Goal: Check status: Check status

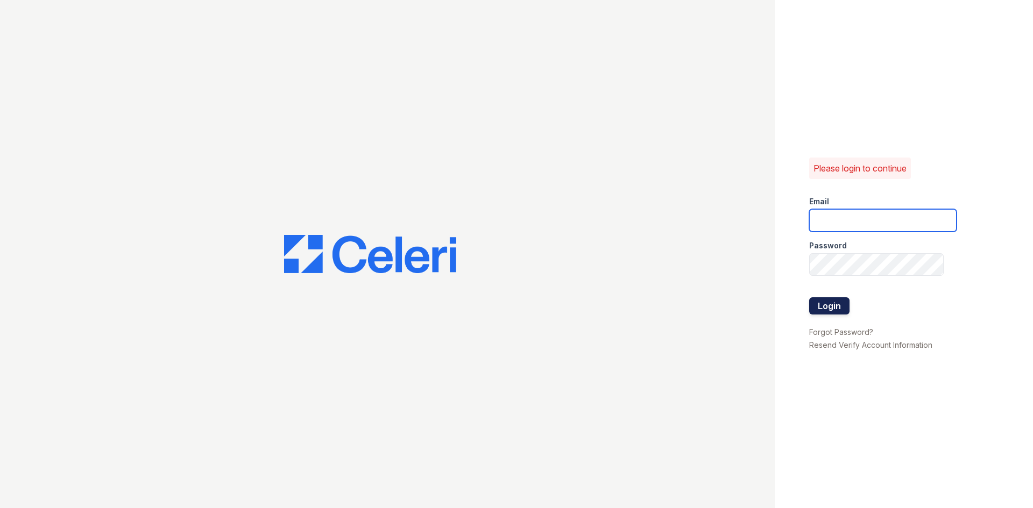
type input "[EMAIL_ADDRESS][DOMAIN_NAME]"
click at [827, 306] on button "Login" at bounding box center [829, 305] width 40 height 17
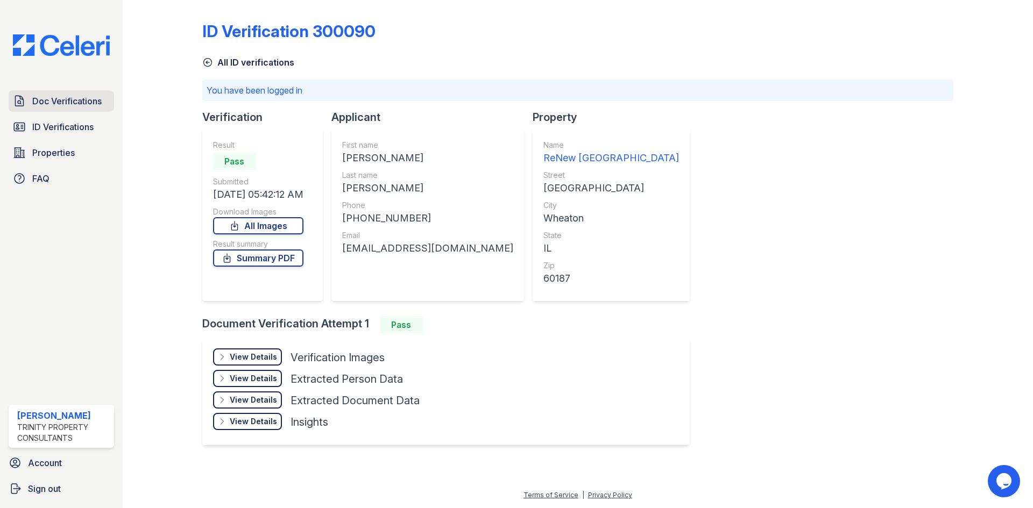
click at [62, 94] on link "Doc Verifications" at bounding box center [61, 101] width 105 height 22
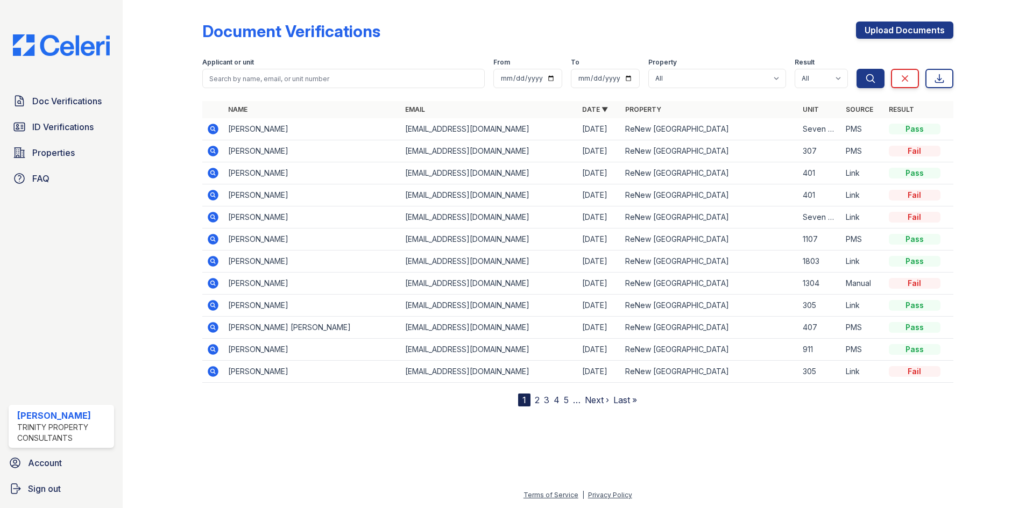
click at [214, 130] on icon at bounding box center [213, 129] width 13 height 13
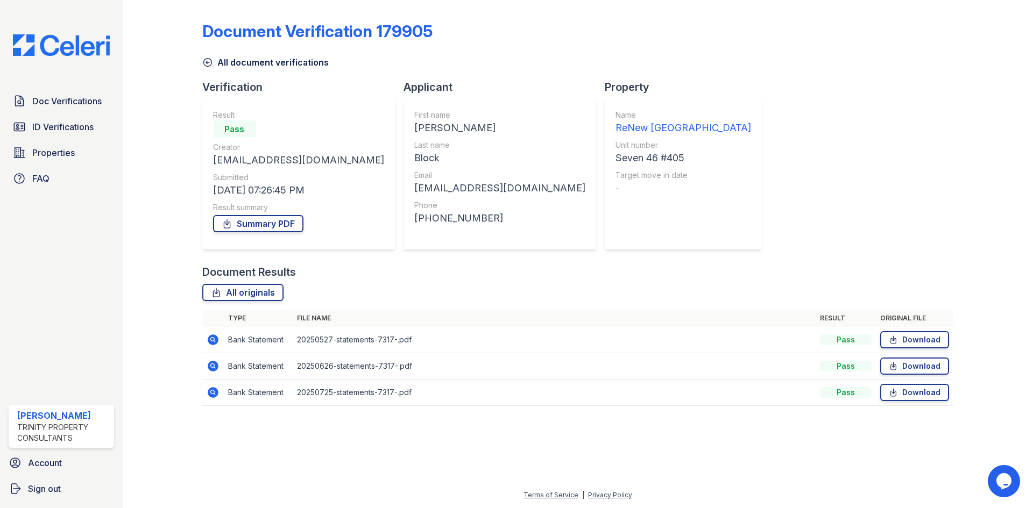
click at [215, 341] on icon at bounding box center [213, 340] width 13 height 13
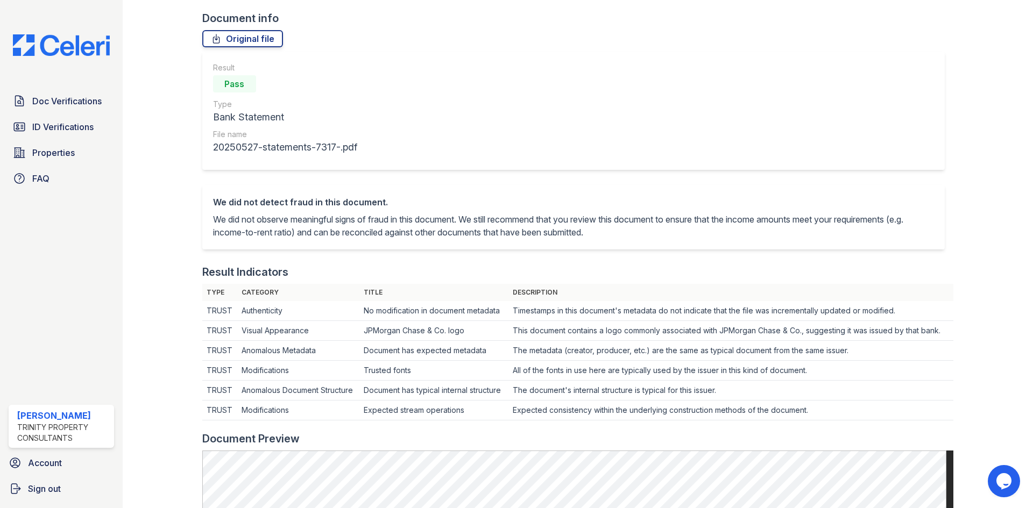
scroll to position [215, 0]
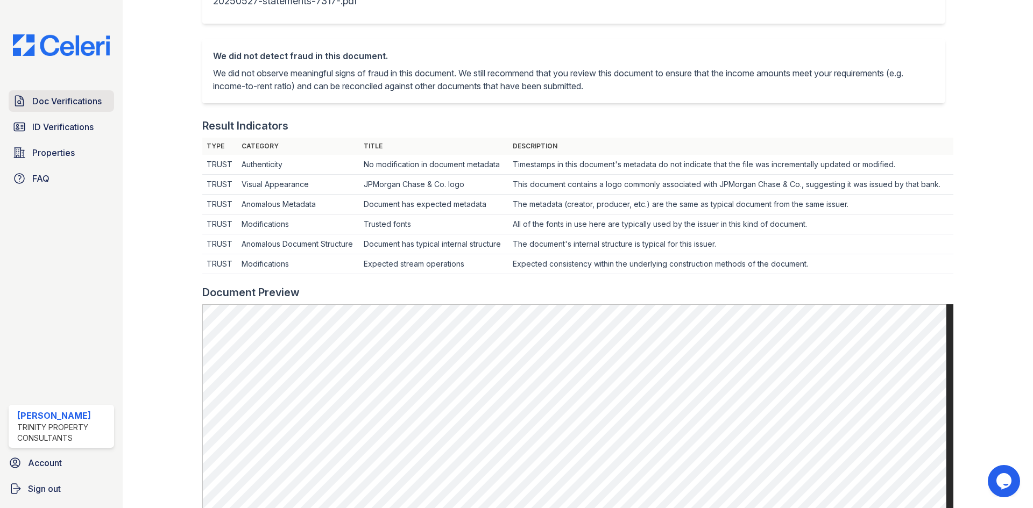
click at [84, 112] on div "Doc Verifications ID Verifications Properties FAQ" at bounding box center [61, 139] width 114 height 99
click at [75, 99] on span "Doc Verifications" at bounding box center [66, 101] width 69 height 13
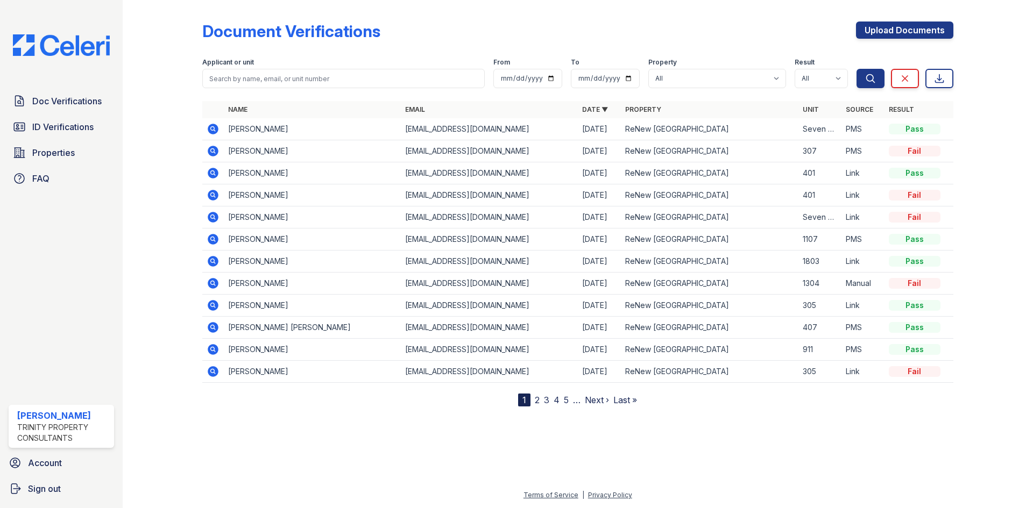
click at [214, 150] on icon at bounding box center [213, 151] width 13 height 13
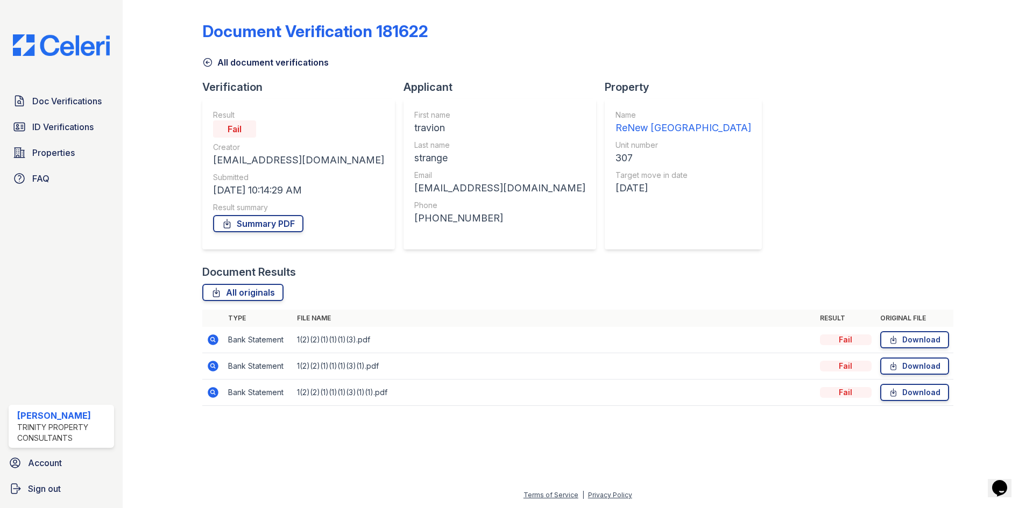
click at [210, 336] on icon at bounding box center [213, 340] width 11 height 11
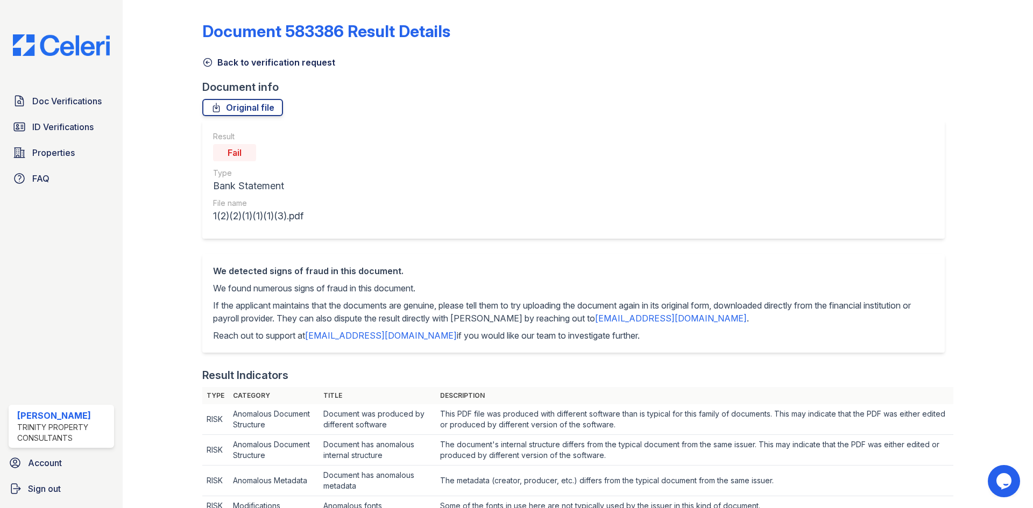
drag, startPoint x: 204, startPoint y: 58, endPoint x: 209, endPoint y: 63, distance: 7.2
click at [204, 58] on icon at bounding box center [207, 62] width 11 height 11
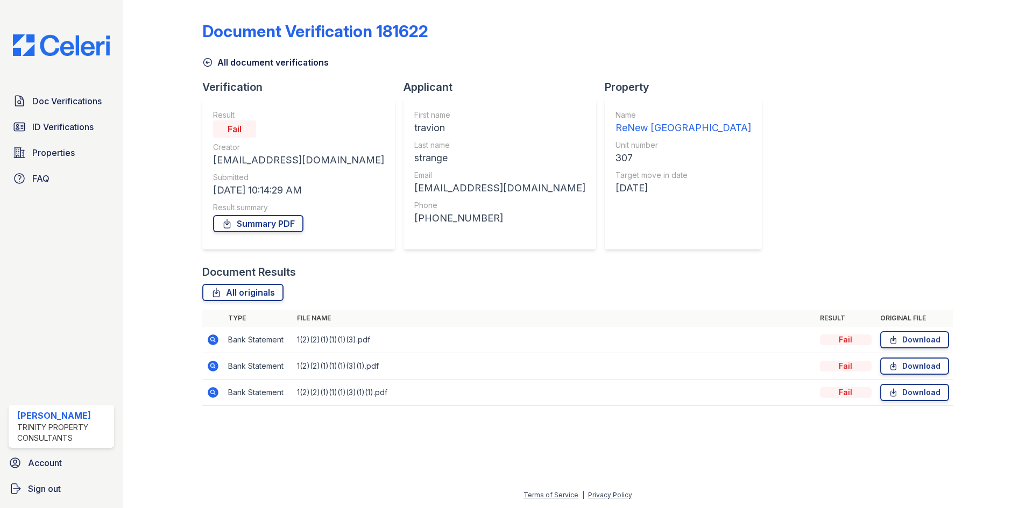
click at [215, 368] on icon at bounding box center [213, 366] width 13 height 13
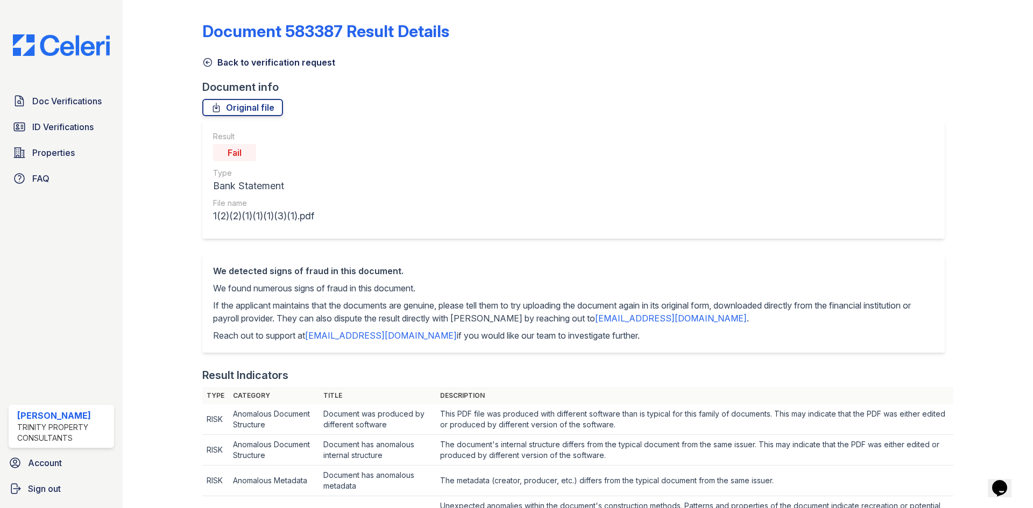
drag, startPoint x: 206, startPoint y: 62, endPoint x: 287, endPoint y: 162, distance: 129.3
click at [206, 62] on icon at bounding box center [207, 63] width 8 height 8
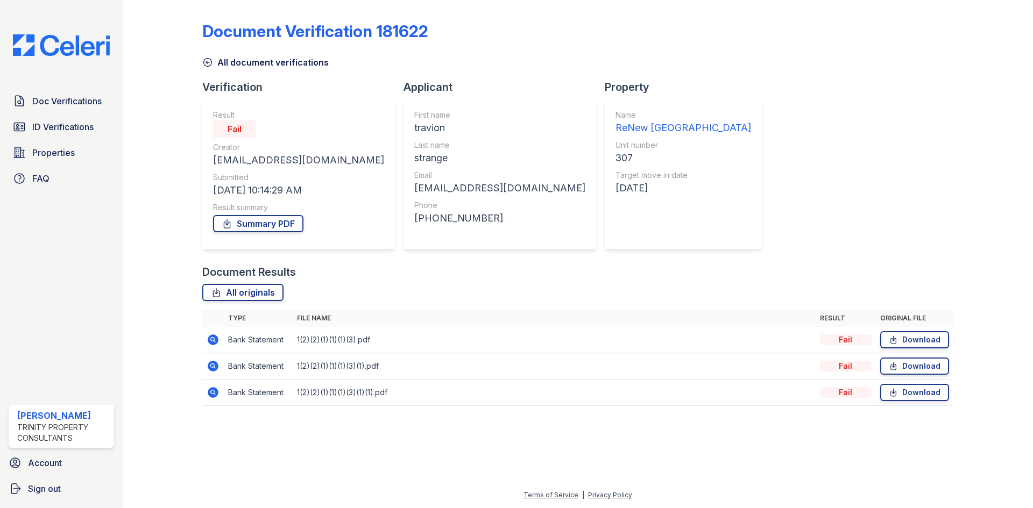
click at [210, 392] on icon at bounding box center [213, 392] width 11 height 11
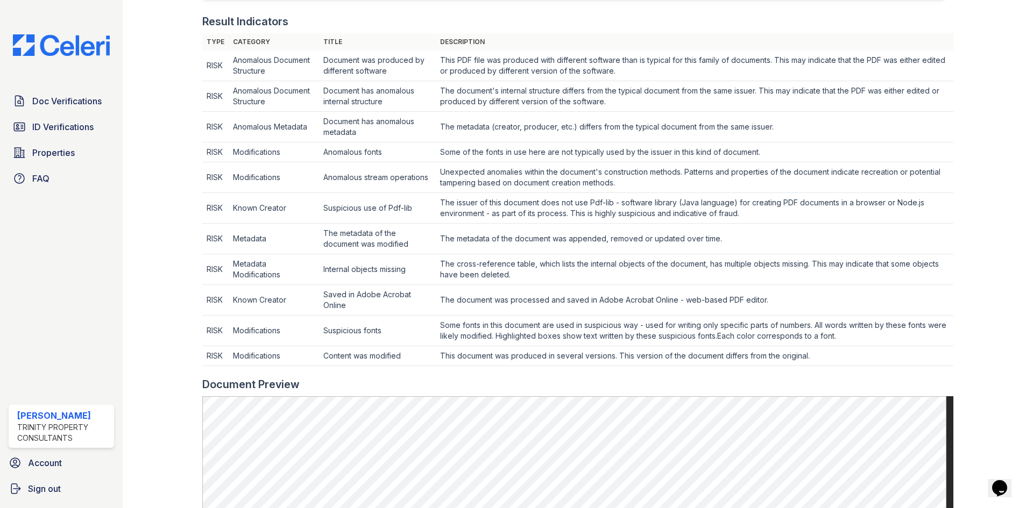
scroll to position [323, 0]
